Goal: Task Accomplishment & Management: Manage account settings

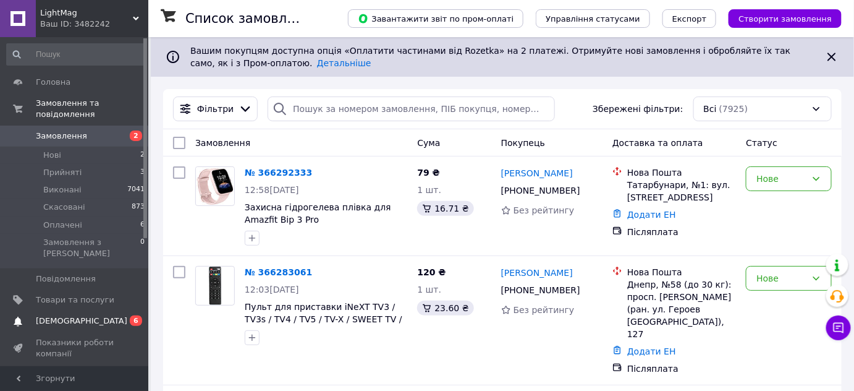
click at [70, 315] on span "[DEMOGRAPHIC_DATA]" at bounding box center [81, 320] width 91 height 11
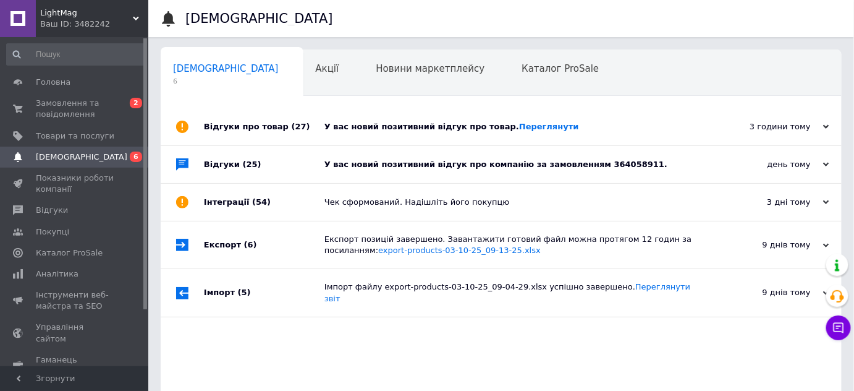
click at [488, 171] on div "У вас новий позитивний відгук про компанію за замовленням 364058911." at bounding box center [514, 164] width 381 height 37
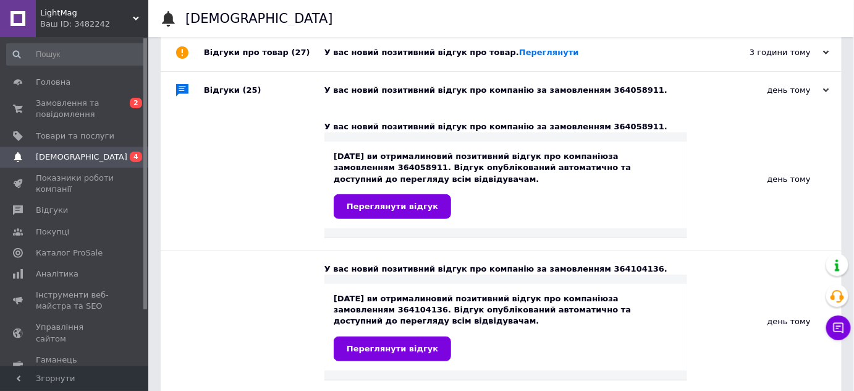
scroll to position [56, 0]
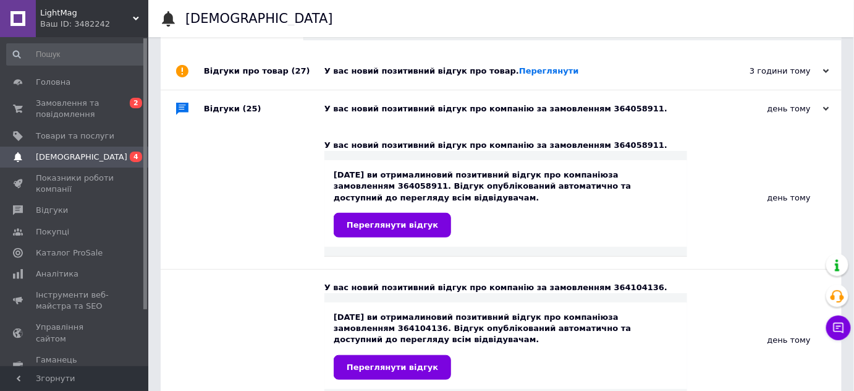
click at [645, 116] on div "У вас новий позитивний відгук про компанію за замовленням 364058911." at bounding box center [514, 108] width 381 height 37
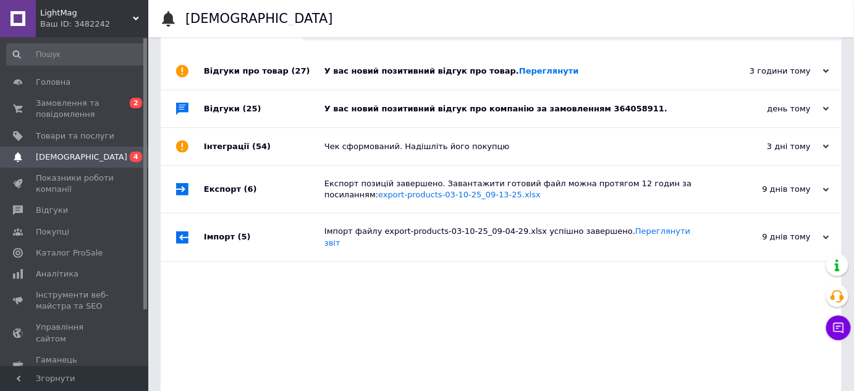
click at [590, 74] on div "У вас новий позитивний відгук про товар. [GEOGRAPHIC_DATA]" at bounding box center [514, 71] width 381 height 11
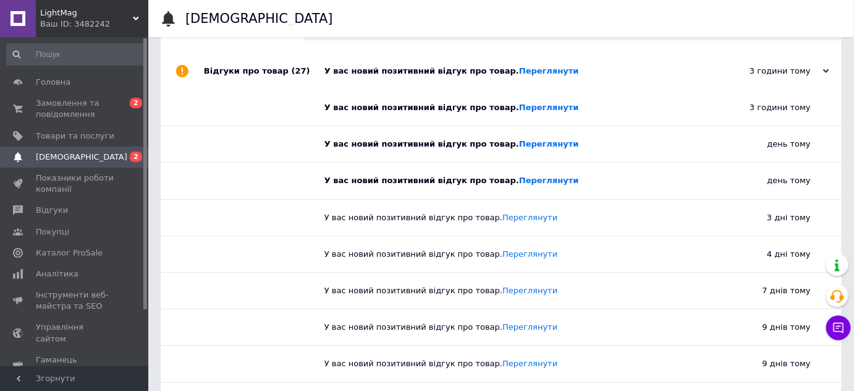
click at [590, 74] on div "У вас новий позитивний відгук про товар. [GEOGRAPHIC_DATA]" at bounding box center [514, 71] width 381 height 11
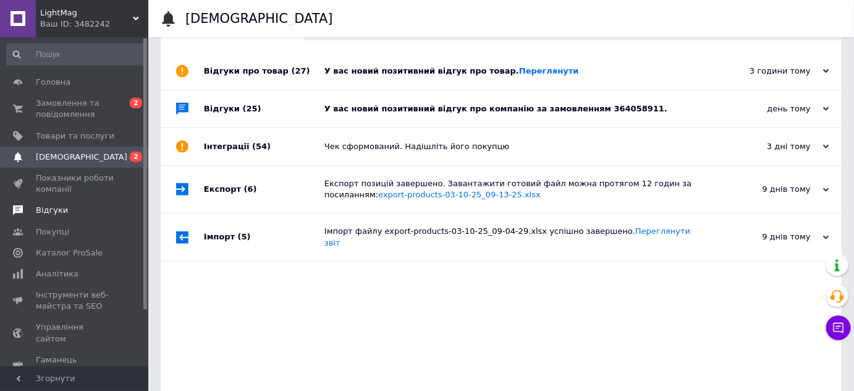
click at [47, 212] on span "Відгуки" at bounding box center [52, 210] width 32 height 11
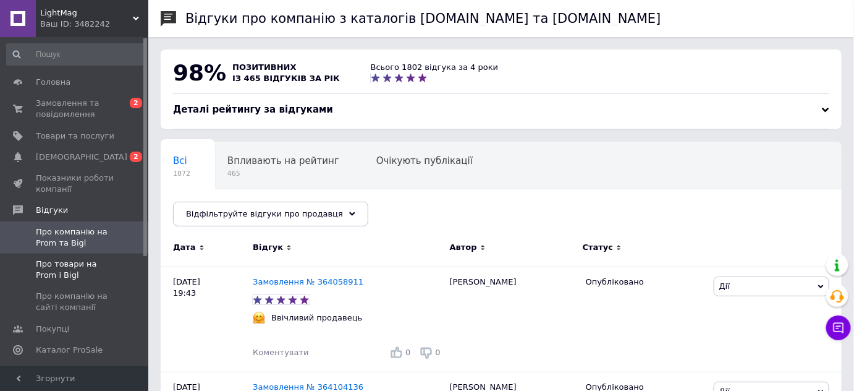
click at [42, 271] on span "Про товари на Prom і Bigl" at bounding box center [75, 269] width 78 height 22
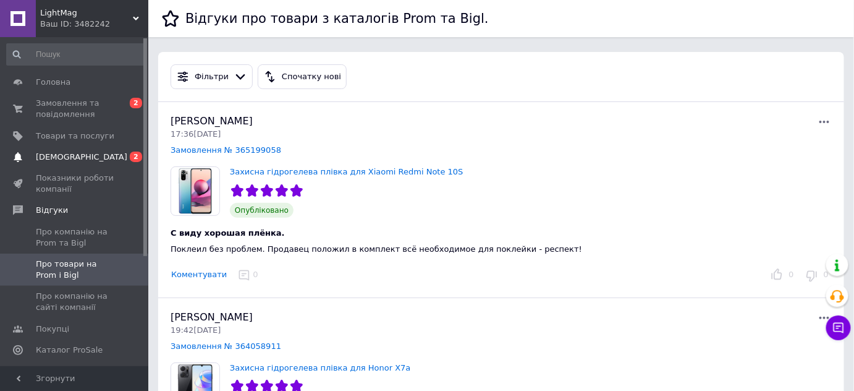
click at [62, 160] on span "[DEMOGRAPHIC_DATA]" at bounding box center [81, 156] width 91 height 11
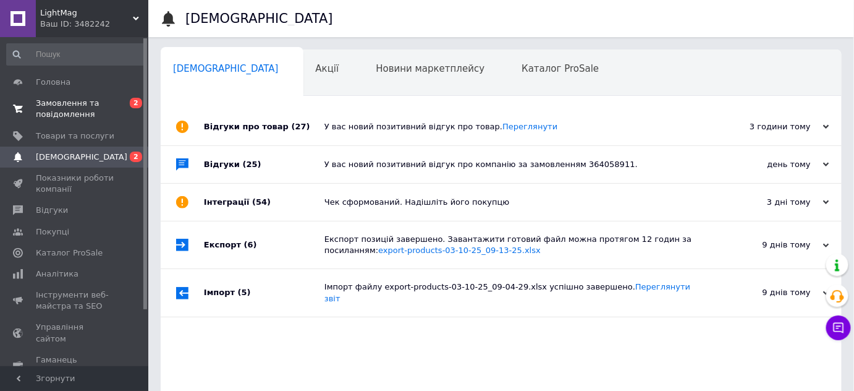
click at [73, 106] on span "Замовлення та повідомлення" at bounding box center [75, 109] width 78 height 22
